Goal: Navigation & Orientation: Find specific page/section

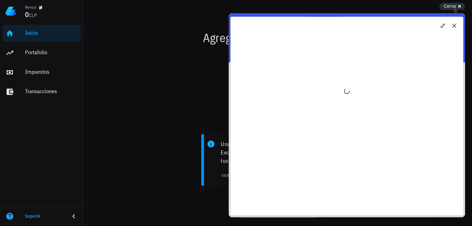
click at [229, 43] on html "search-medium Respuestas chat-square Preguntanos Respuestas Sugeridas ¿Qué es u…" at bounding box center [347, 115] width 236 height 204
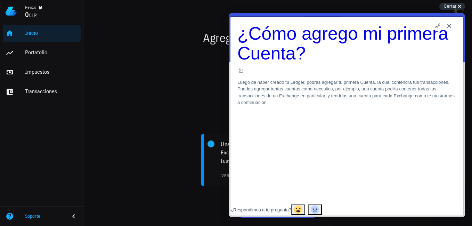
click at [450, 25] on button "Close" at bounding box center [449, 25] width 11 height 11
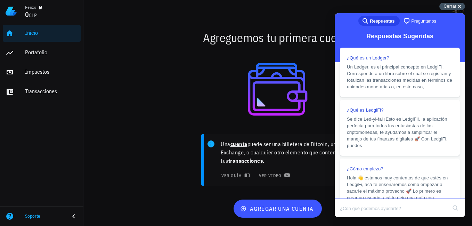
click at [455, 5] on span "Cerrar" at bounding box center [450, 5] width 13 height 5
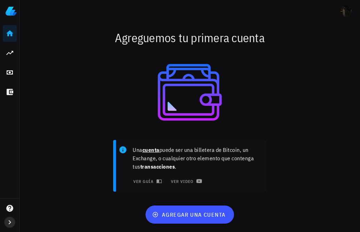
click at [9, 223] on icon "button" at bounding box center [10, 222] width 2 height 4
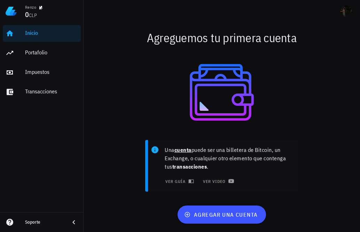
click at [76, 222] on icon at bounding box center [74, 222] width 8 height 8
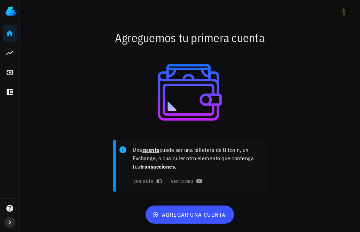
click at [9, 223] on icon "button" at bounding box center [10, 222] width 8 height 8
